Goal: Task Accomplishment & Management: Use online tool/utility

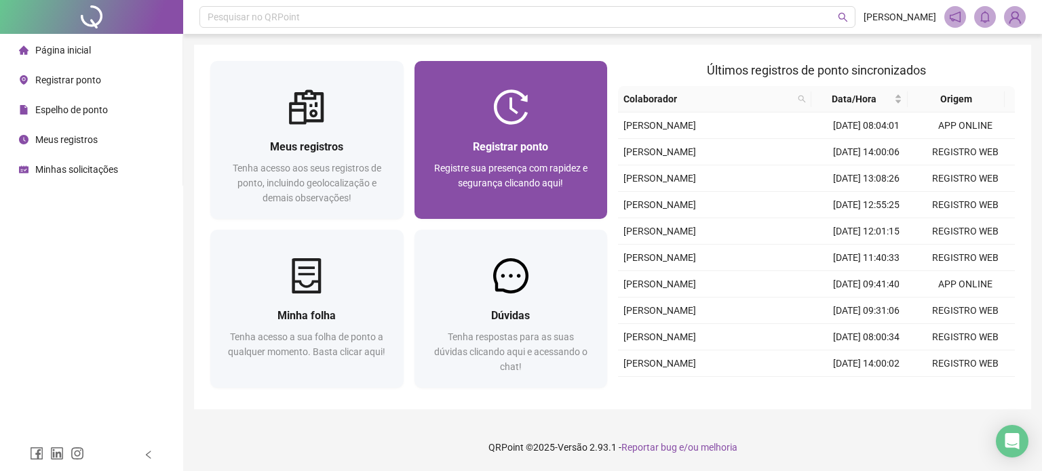
click at [436, 145] on div "Registrar ponto" at bounding box center [511, 146] width 161 height 17
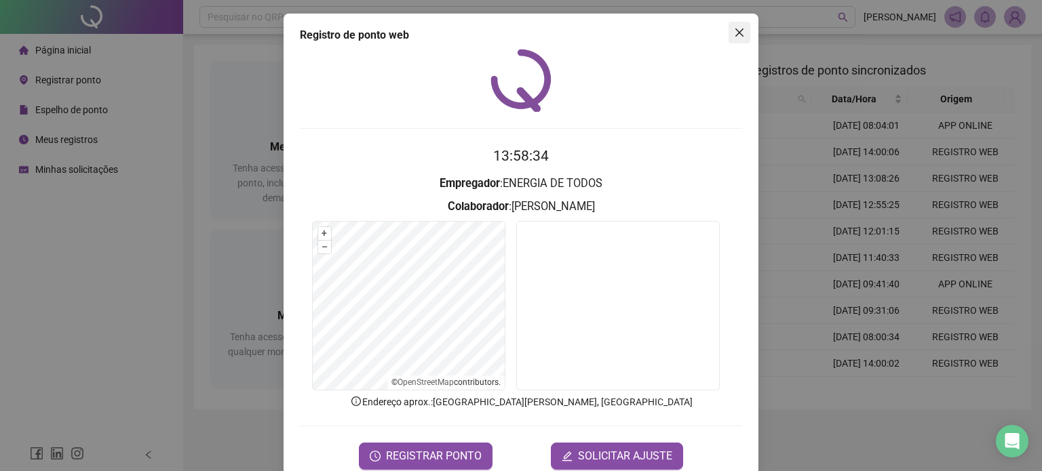
click at [728, 36] on span "Close" at bounding box center [739, 32] width 22 height 11
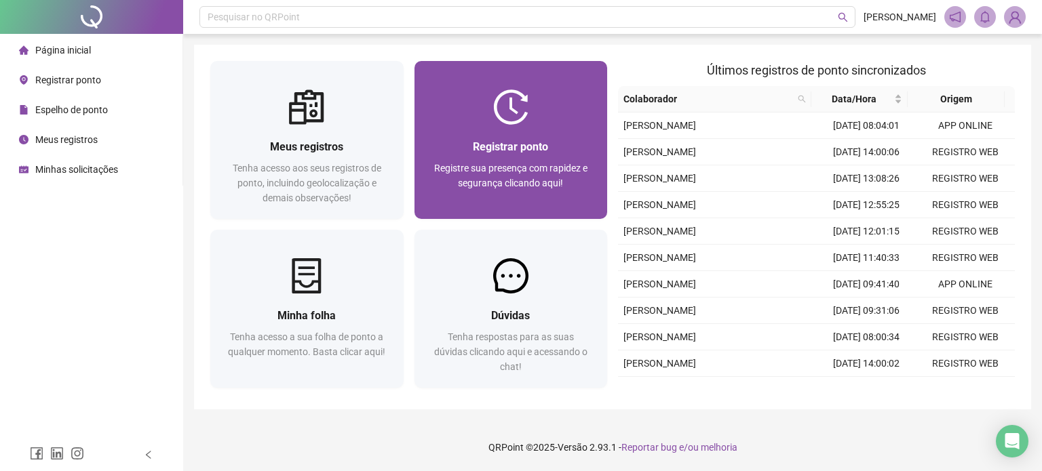
click at [462, 123] on div at bounding box center [510, 107] width 193 height 35
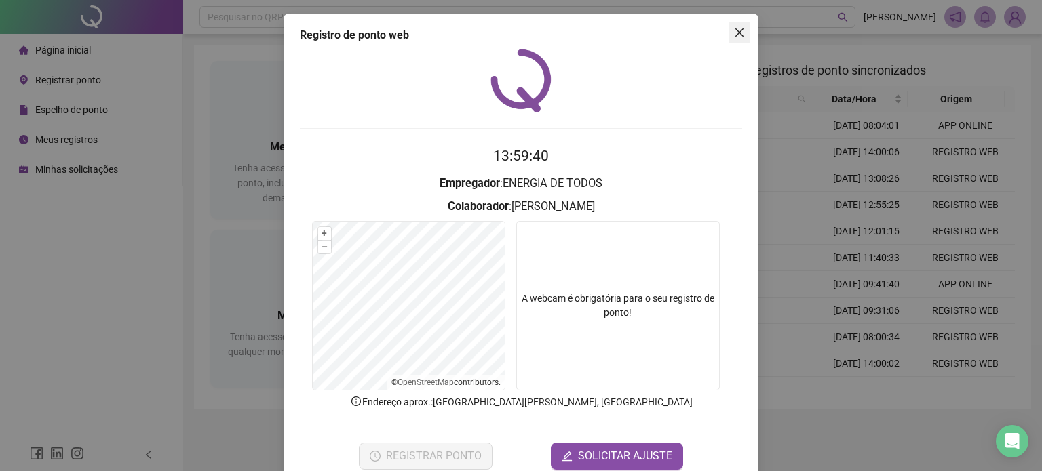
click at [734, 33] on icon "close" at bounding box center [739, 32] width 11 height 11
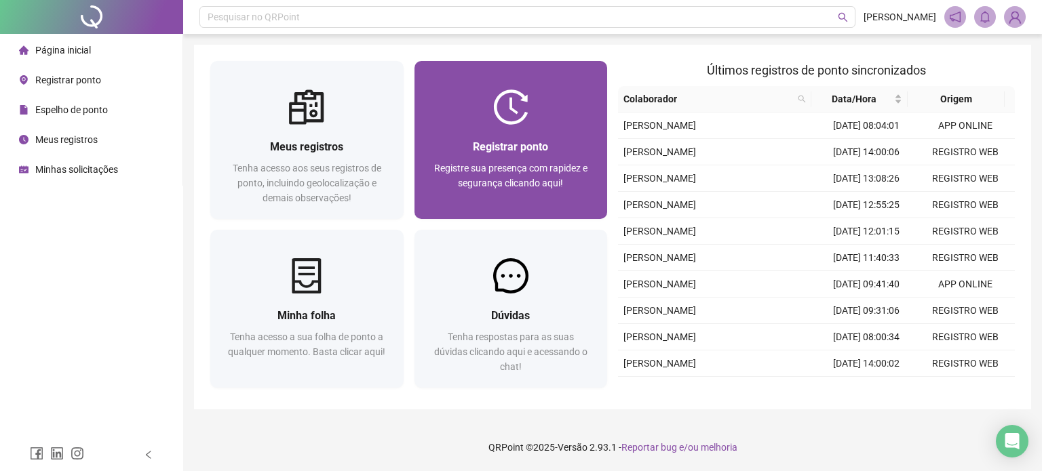
click at [499, 155] on div "Registrar ponto" at bounding box center [511, 146] width 161 height 17
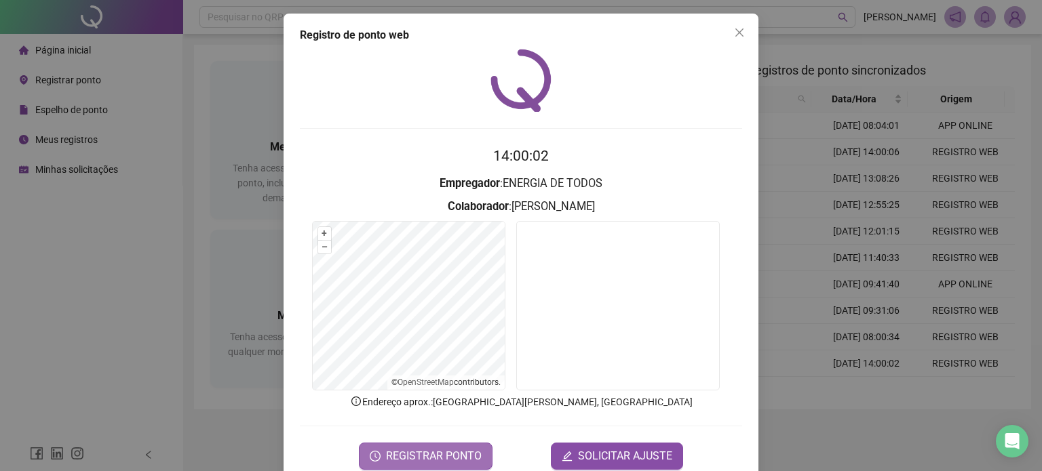
click at [407, 459] on span "REGISTRAR PONTO" at bounding box center [434, 456] width 96 height 16
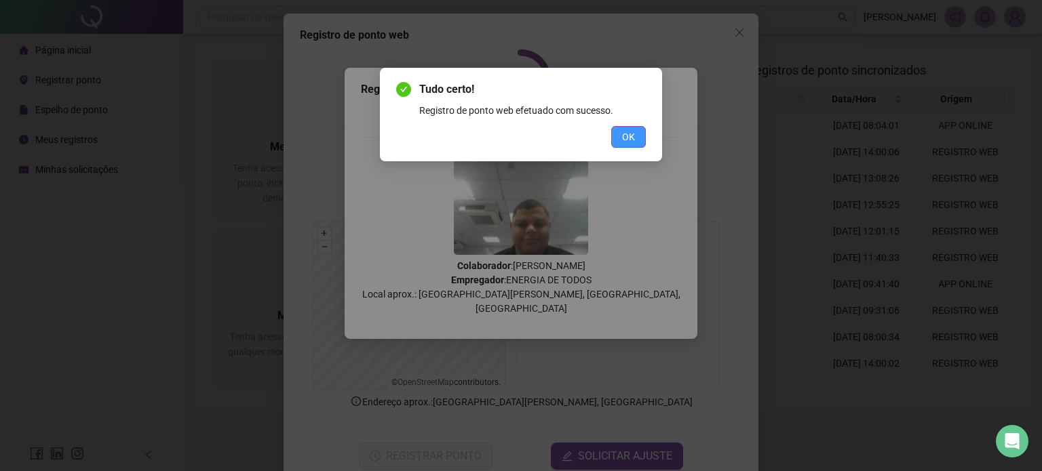
click at [640, 131] on button "OK" at bounding box center [628, 137] width 35 height 22
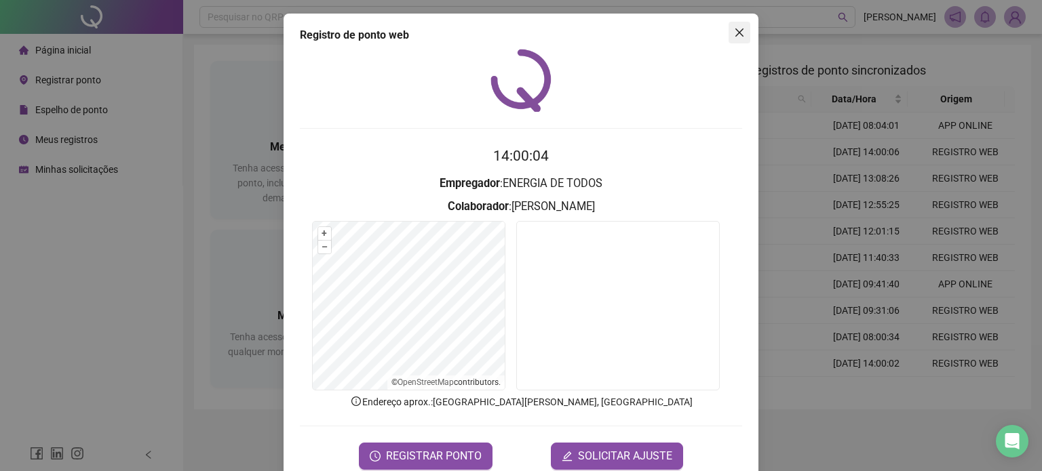
click at [728, 37] on span "Close" at bounding box center [739, 32] width 22 height 11
